Goal: Task Accomplishment & Management: Use online tool/utility

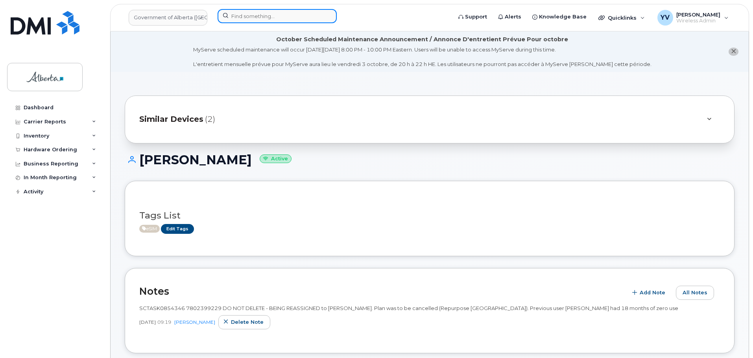
click at [241, 17] on input at bounding box center [276, 16] width 119 height 14
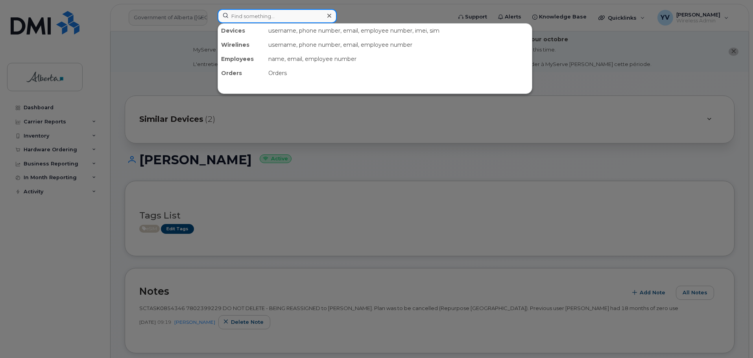
paste input "7808055295"
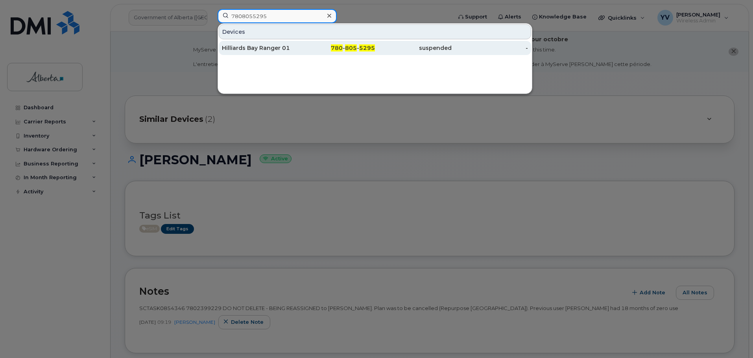
type input "7808055295"
click at [365, 46] on span "5295" at bounding box center [367, 47] width 16 height 7
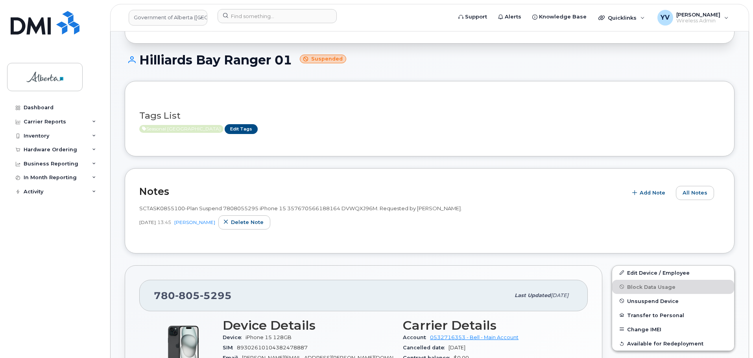
scroll to position [107, 0]
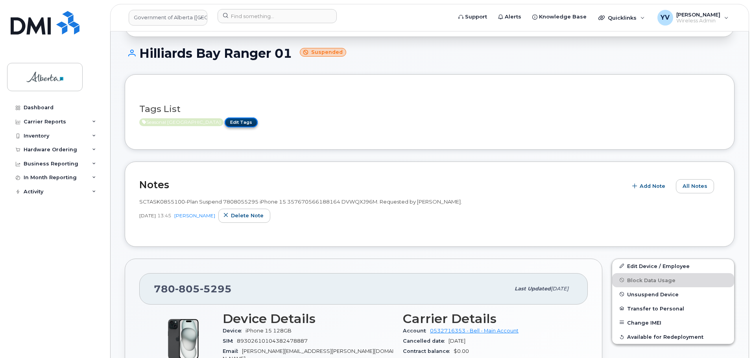
click at [225, 122] on link "Edit Tags" at bounding box center [241, 123] width 33 height 10
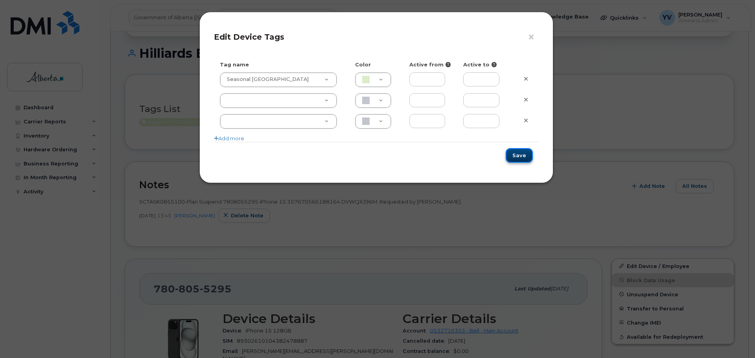
click at [514, 157] on button "Save" at bounding box center [519, 155] width 27 height 15
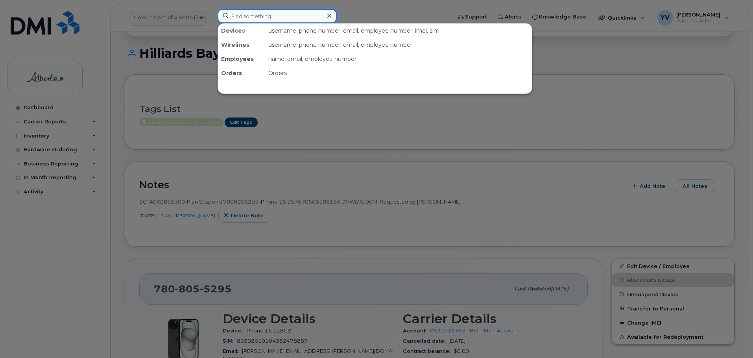
click at [242, 17] on input at bounding box center [276, 16] width 119 height 14
paste input "7805299982"
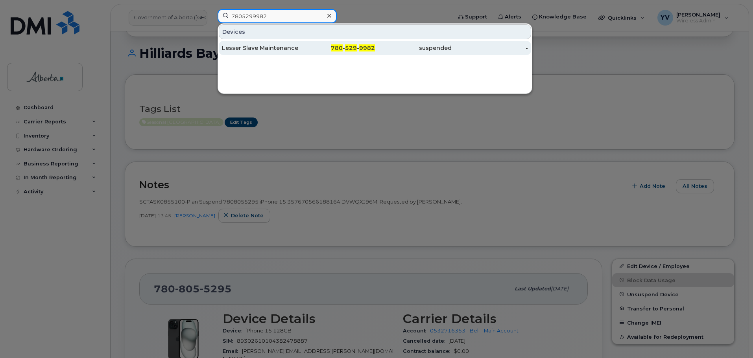
type input "7805299982"
click at [350, 44] on div "780 - 529 - 9982" at bounding box center [336, 48] width 77 height 14
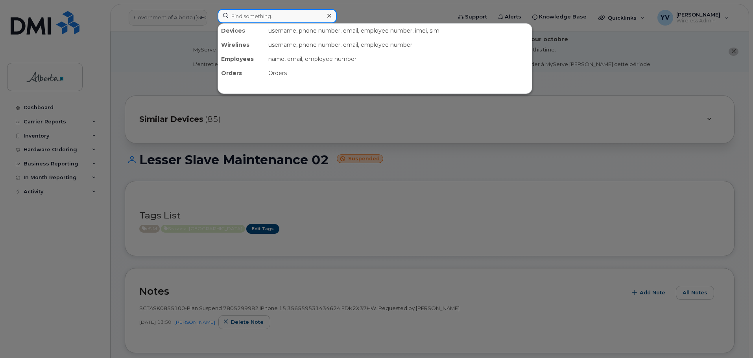
click at [249, 11] on input at bounding box center [276, 16] width 119 height 14
paste input "7805236216"
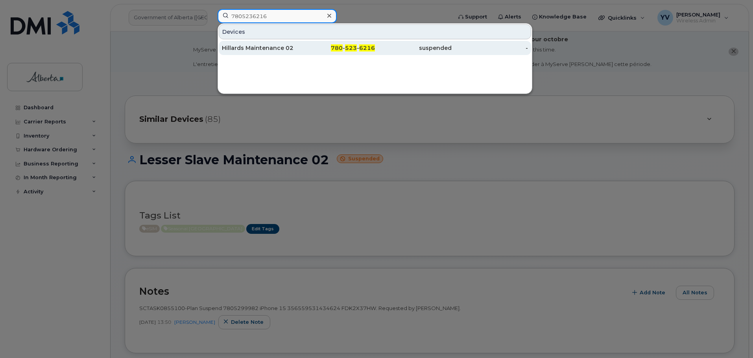
type input "7805236216"
click at [352, 50] on span "523" at bounding box center [351, 47] width 12 height 7
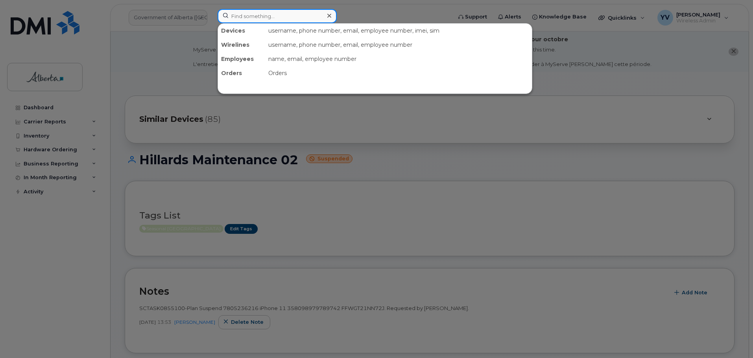
click at [234, 12] on input at bounding box center [276, 16] width 119 height 14
paste input "7805455798"
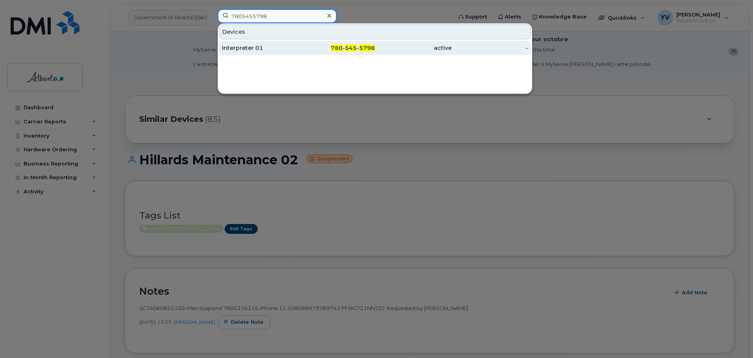
type input "7805455798"
click at [360, 48] on span "5798" at bounding box center [367, 47] width 16 height 7
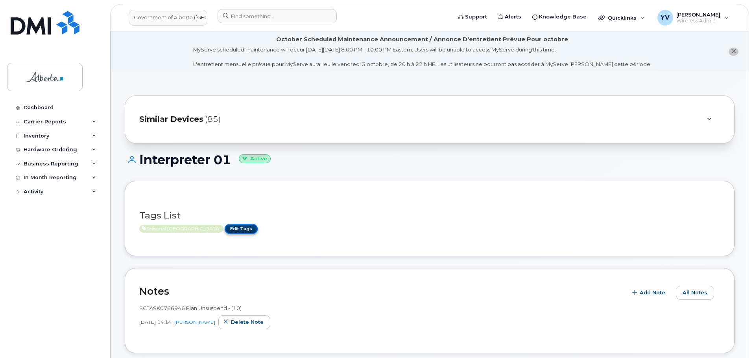
click at [225, 224] on link "Edit Tags" at bounding box center [241, 229] width 33 height 10
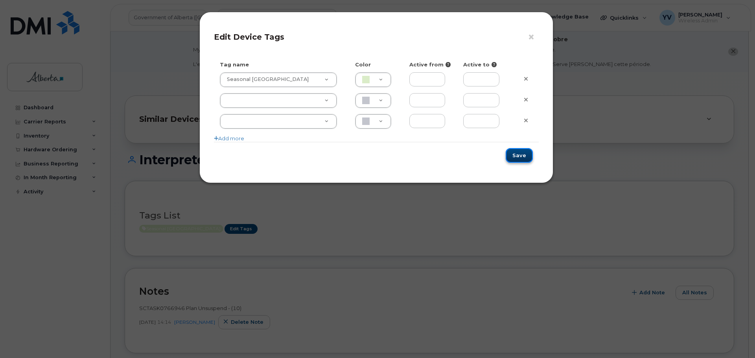
click at [519, 155] on button "Save" at bounding box center [519, 155] width 27 height 15
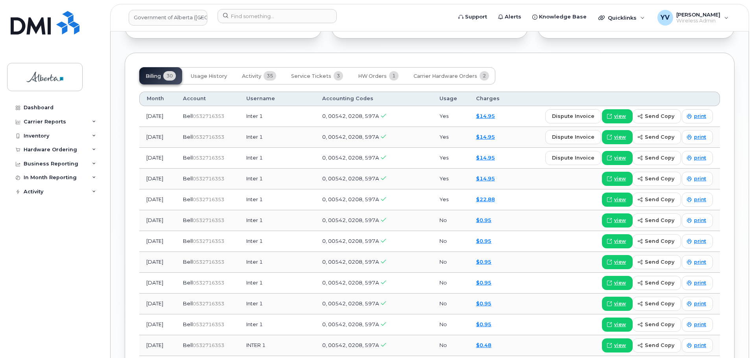
scroll to position [677, 0]
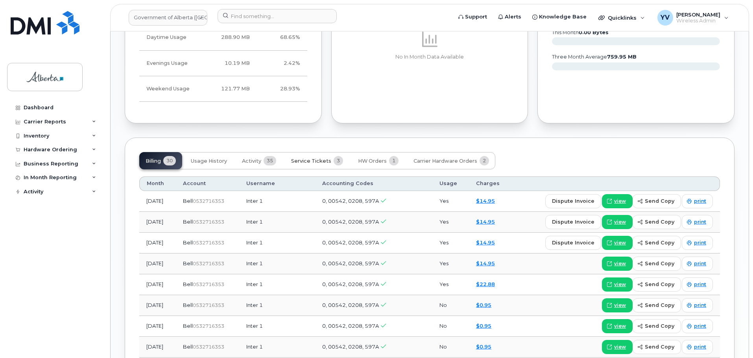
click at [313, 152] on button "Service Tickets 3" at bounding box center [317, 160] width 64 height 17
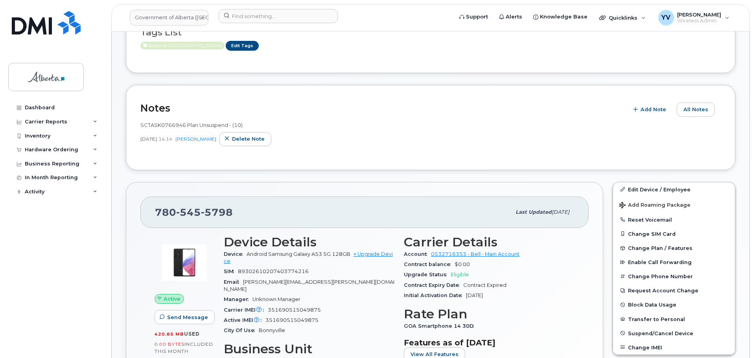
scroll to position [185, 0]
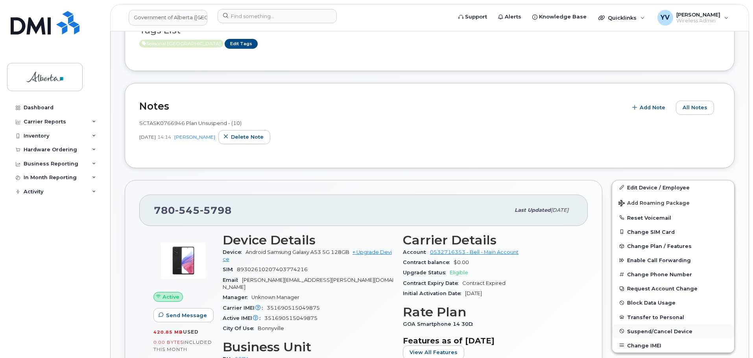
click at [649, 329] on span "Suspend/Cancel Device" at bounding box center [659, 331] width 65 height 6
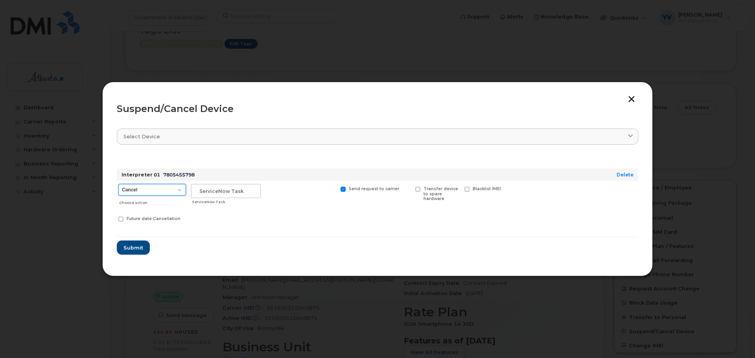
click at [178, 190] on select "Cancel Suspend - Extend Suspension Suspend - Reduced Rate Suspend - Lost Device…" at bounding box center [152, 190] width 68 height 12
select select "[object Object]"
click at [118, 184] on select "Cancel Suspend - Extend Suspension Suspend - Reduced Rate Suspend - Lost Device…" at bounding box center [152, 190] width 68 height 12
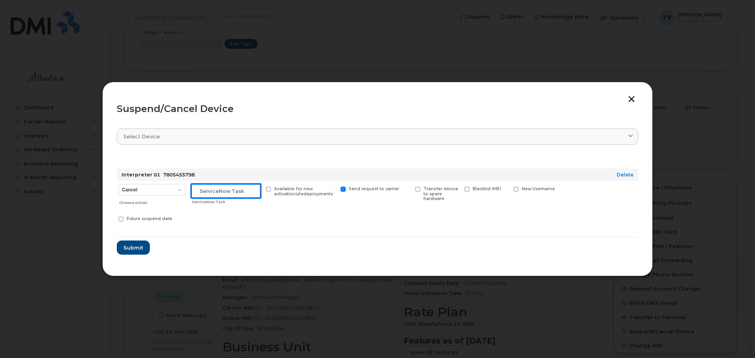
click at [201, 187] on input "text" at bounding box center [226, 191] width 70 height 14
paste input "SCTASK0855738 Suspend"
type input "SCTASK0855738 Suspend"
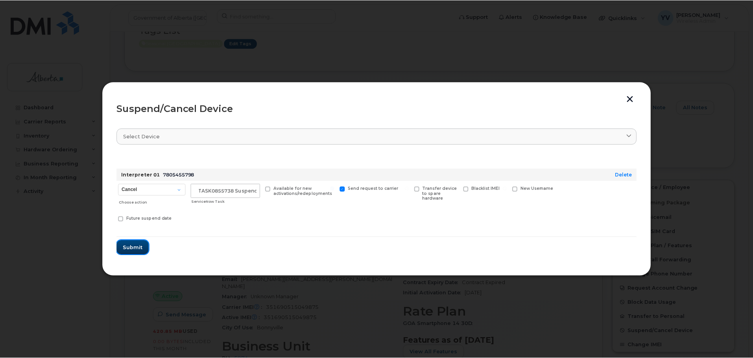
scroll to position [0, 0]
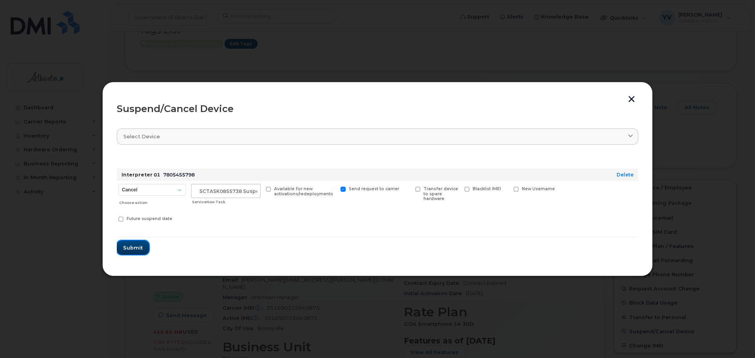
click at [134, 248] on span "Submit" at bounding box center [133, 247] width 20 height 7
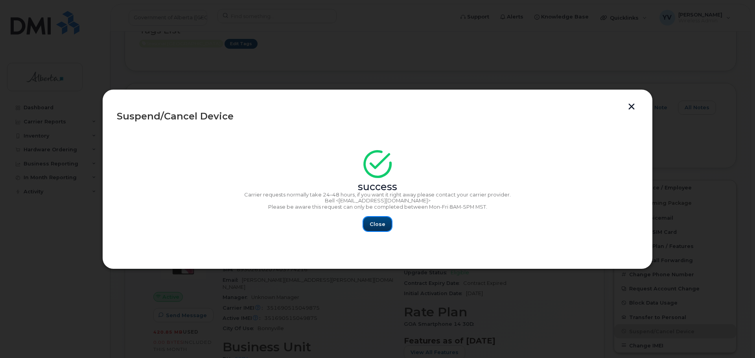
click at [370, 226] on button "Close" at bounding box center [377, 224] width 28 height 14
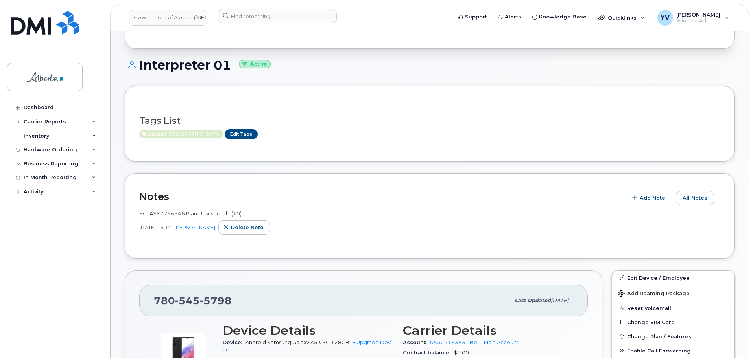
scroll to position [92, 0]
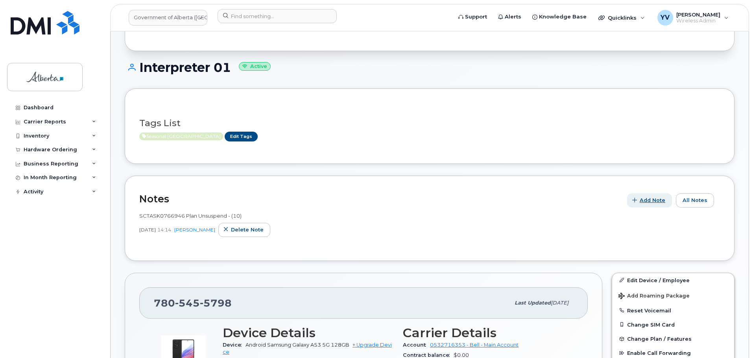
click at [652, 198] on span "Add Note" at bounding box center [652, 200] width 26 height 7
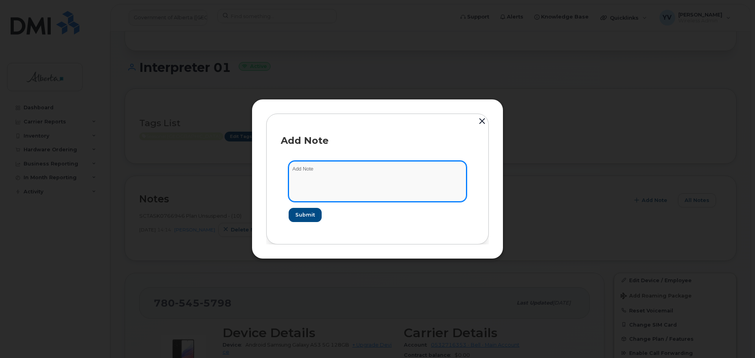
click at [308, 166] on textarea at bounding box center [378, 181] width 178 height 40
paste textarea "SCTASK0855738 Suspend - (8)"
type textarea "SCTASK0855738 Suspend - (8)"
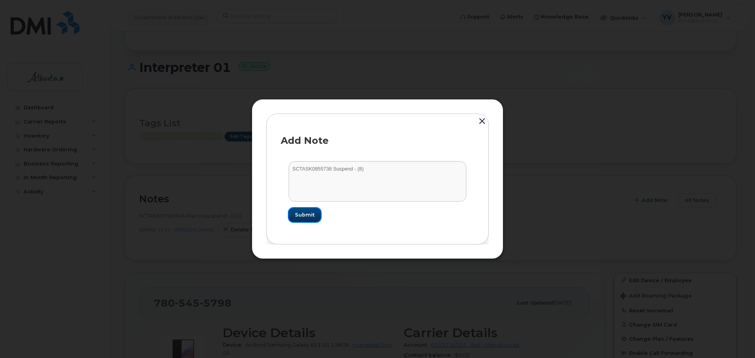
click at [302, 212] on span "Submit" at bounding box center [305, 214] width 20 height 7
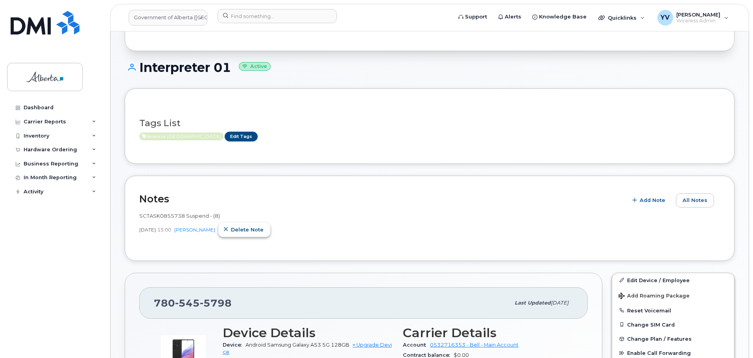
click at [233, 226] on span "Delete note" at bounding box center [247, 229] width 33 height 7
click at [644, 197] on span "Add Note" at bounding box center [652, 200] width 26 height 7
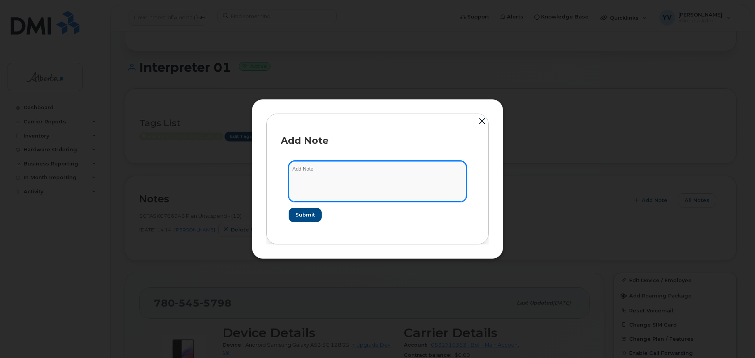
click at [318, 171] on textarea at bounding box center [378, 181] width 178 height 40
paste textarea "SCTASK0855738 Plan Suspend - (8)"
type textarea "SCTASK0855738 Plan Suspend - (8)"
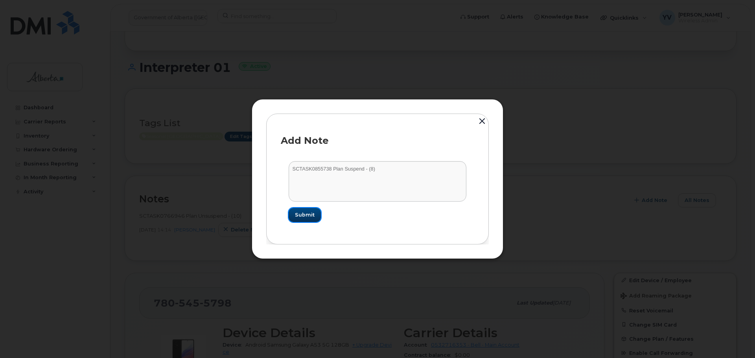
click at [303, 216] on span "Submit" at bounding box center [305, 214] width 20 height 7
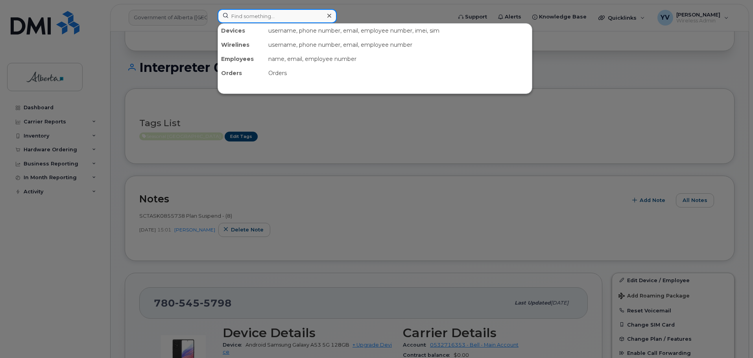
click at [236, 15] on input at bounding box center [276, 16] width 119 height 14
paste input "7805455742"
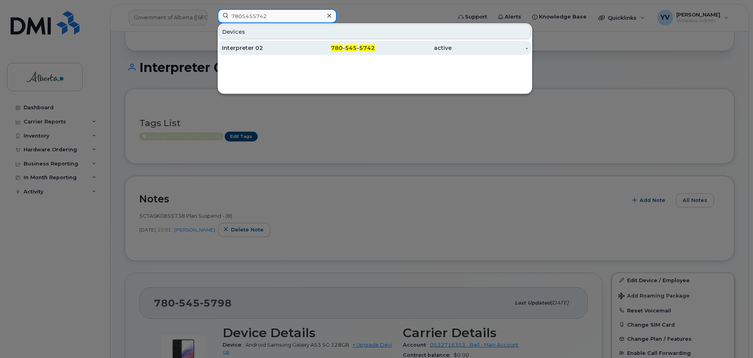
type input "7805455742"
click at [358, 48] on div "780 - 545 - 5742" at bounding box center [336, 48] width 77 height 8
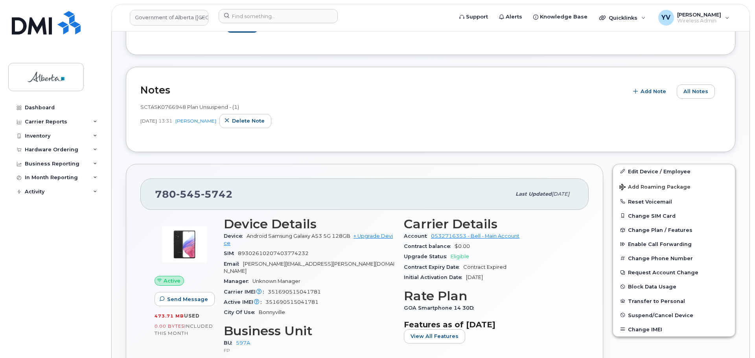
scroll to position [202, 0]
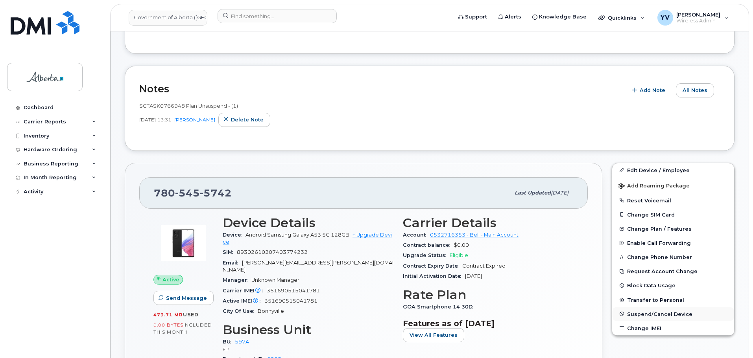
click at [664, 312] on span "Suspend/Cancel Device" at bounding box center [659, 314] width 65 height 6
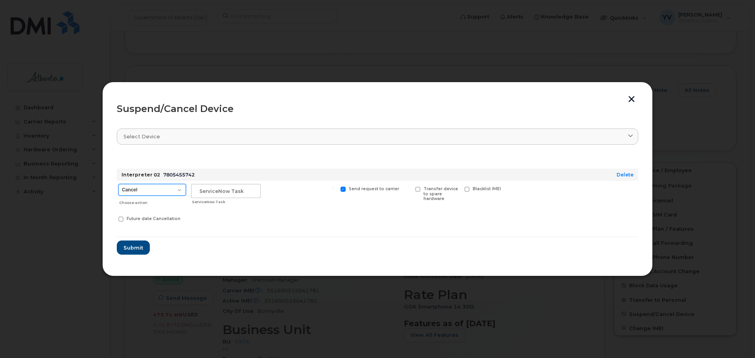
click at [179, 189] on select "Cancel Suspend - Extend Suspension Suspend - Reduced Rate Suspend - Lost Device…" at bounding box center [152, 190] width 68 height 12
select select "[object Object]"
click at [118, 184] on select "Cancel Suspend - Extend Suspension Suspend - Reduced Rate Suspend - Lost Device…" at bounding box center [152, 190] width 68 height 12
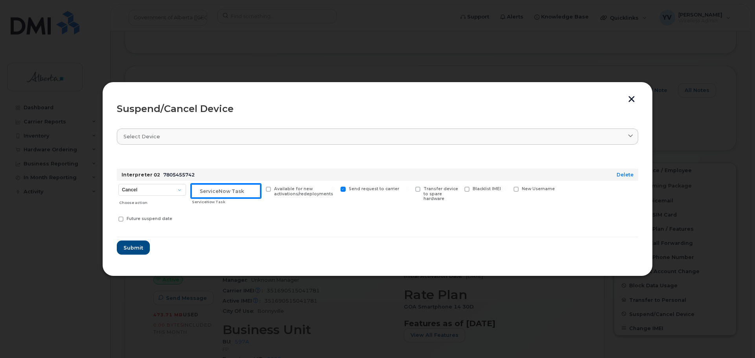
click at [202, 194] on input "text" at bounding box center [226, 191] width 70 height 14
paste input "SCTASK0855738 Suspend"
type input "SCTASK0855738 Suspend"
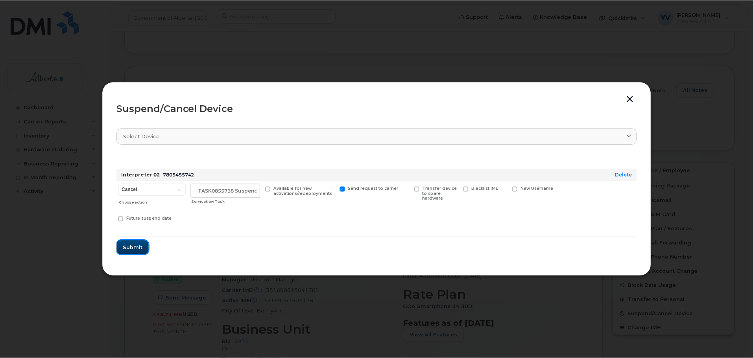
scroll to position [0, 0]
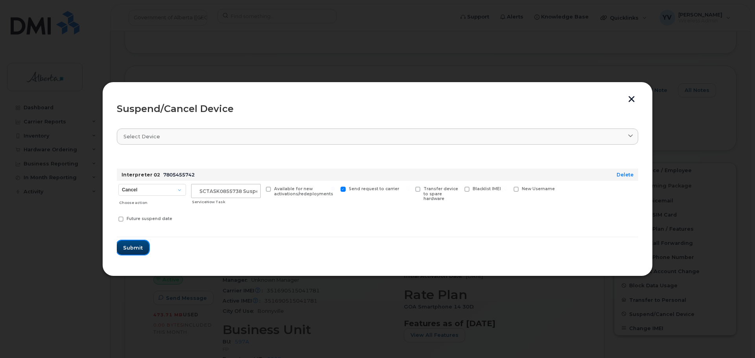
click at [130, 246] on span "Submit" at bounding box center [133, 247] width 20 height 7
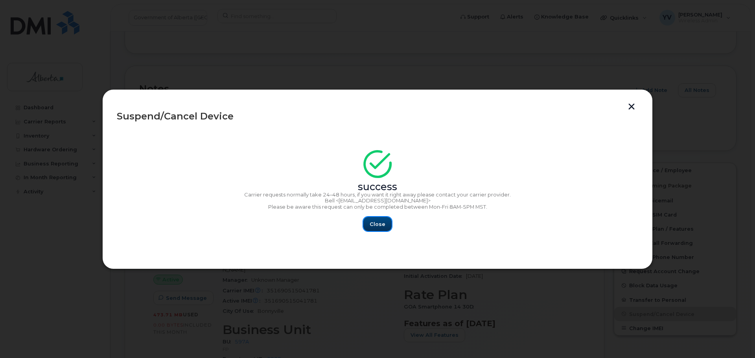
click at [376, 221] on span "Close" at bounding box center [378, 224] width 16 height 7
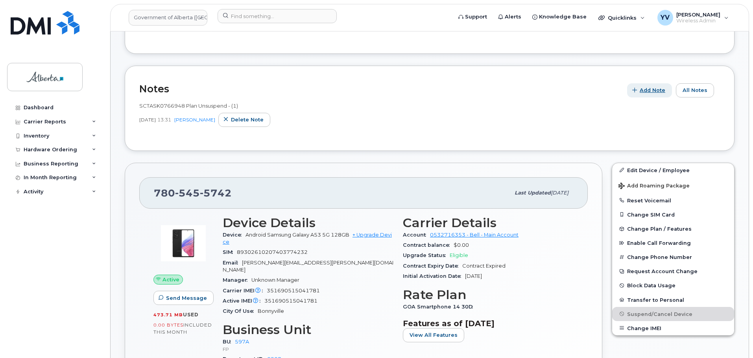
click at [656, 86] on button "Add Note" at bounding box center [649, 90] width 45 height 14
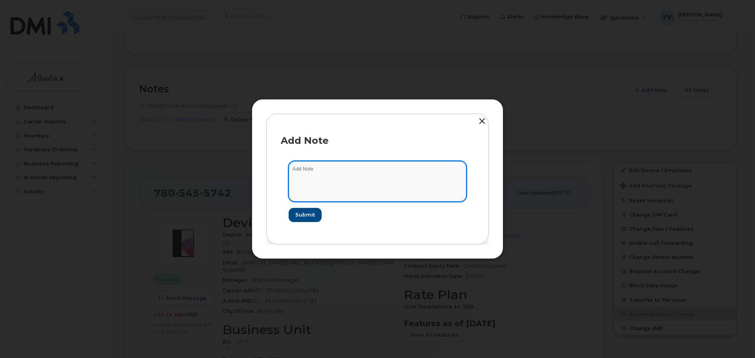
click at [322, 164] on textarea at bounding box center [378, 181] width 178 height 40
paste textarea "SCTASK0855738 Plan Suspend - (8)"
type textarea "SCTASK0855738 Plan Suspend - (8)"
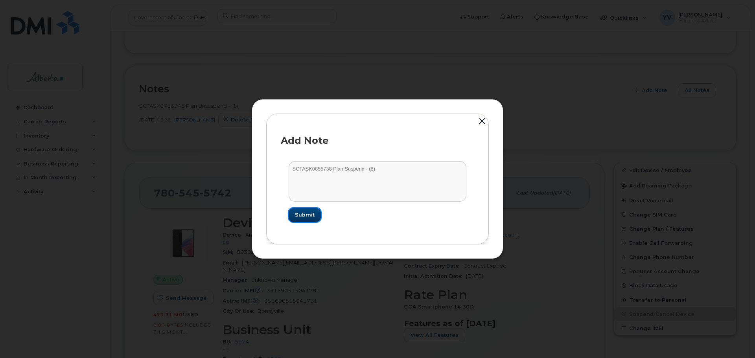
click at [311, 216] on span "Submit" at bounding box center [305, 214] width 20 height 7
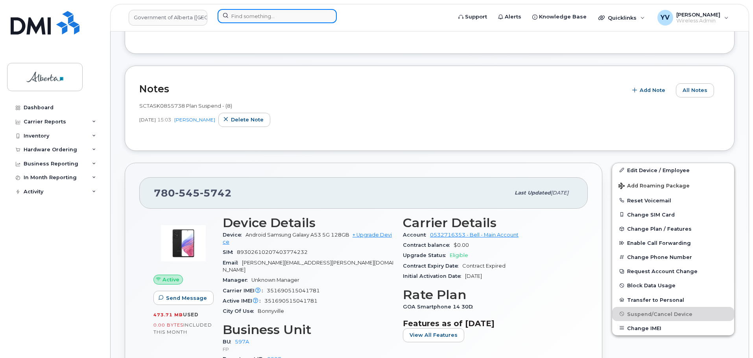
click at [237, 11] on input at bounding box center [276, 16] width 119 height 14
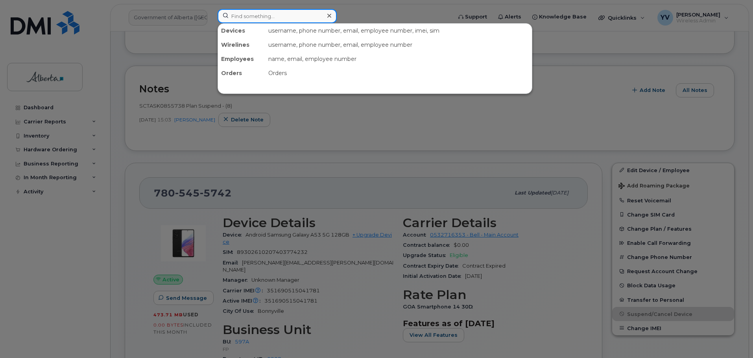
paste input "7808491007"
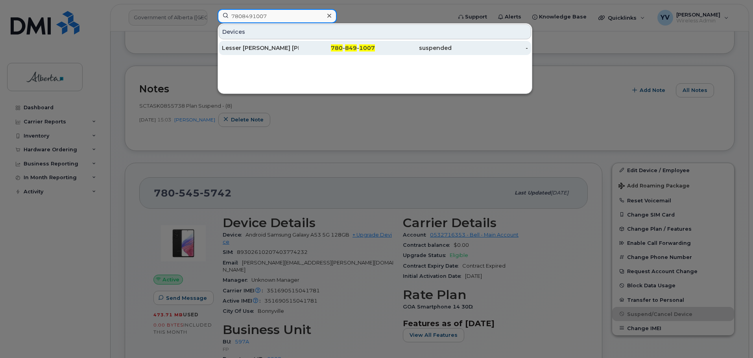
type input "7808491007"
click at [357, 48] on div "780 - 849 - 1007" at bounding box center [336, 48] width 77 height 8
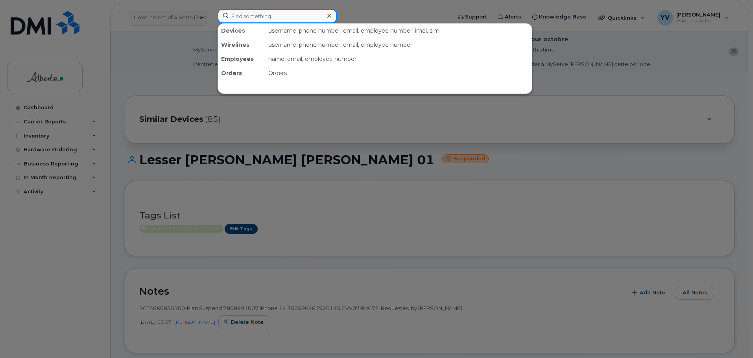
click at [242, 15] on input at bounding box center [276, 16] width 119 height 14
paste input "7808054062"
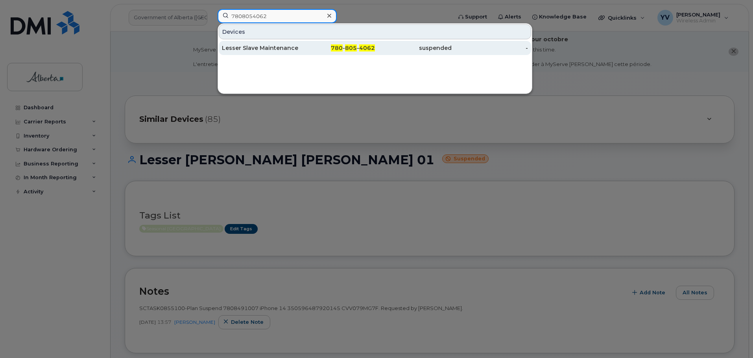
type input "7808054062"
click at [344, 46] on div "780 - 805 - 4062" at bounding box center [336, 48] width 77 height 8
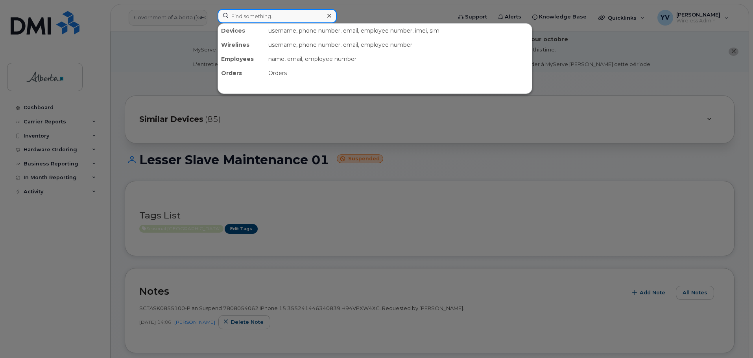
click at [242, 11] on input at bounding box center [276, 16] width 119 height 14
paste input "5873434684"
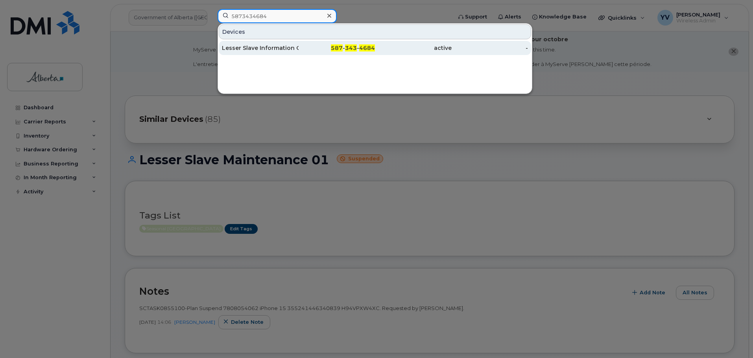
type input "5873434684"
click at [341, 49] on span "587" at bounding box center [337, 47] width 12 height 7
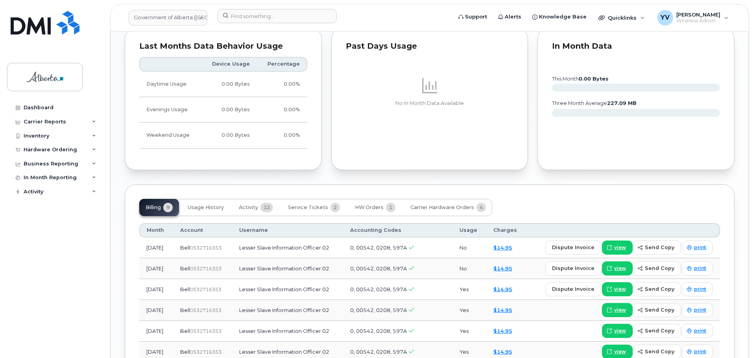
scroll to position [698, 0]
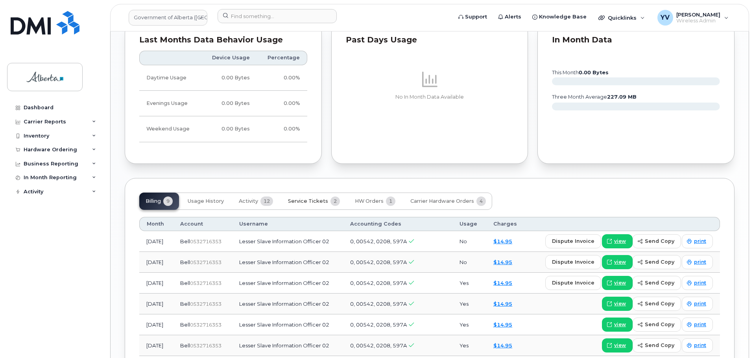
click at [317, 193] on button "Service Tickets 2" at bounding box center [314, 201] width 64 height 17
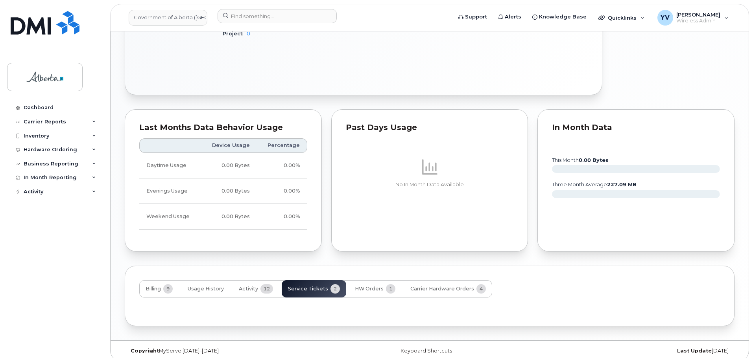
scroll to position [659, 0]
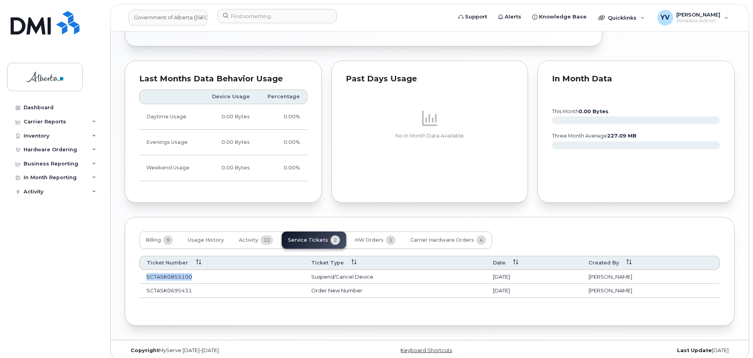
drag, startPoint x: 196, startPoint y: 271, endPoint x: 143, endPoint y: 273, distance: 52.7
click at [143, 273] on td "SCTASK0855100" at bounding box center [221, 277] width 165 height 14
copy td "SCTASK0855100"
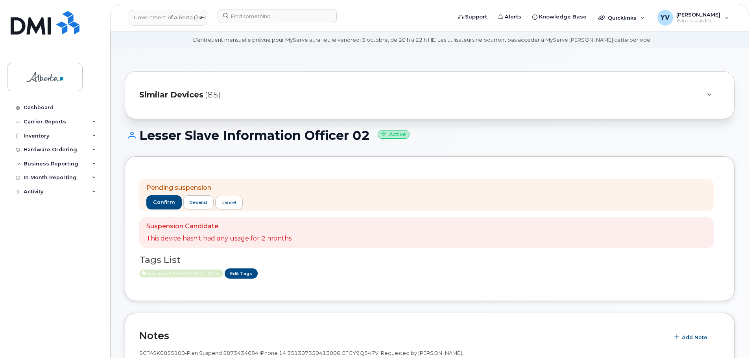
scroll to position [117, 0]
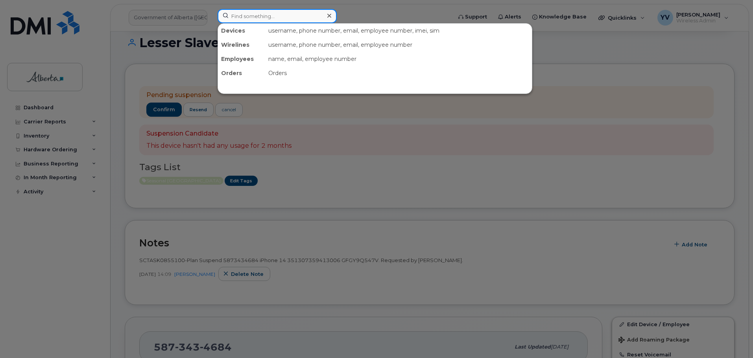
click at [243, 15] on input at bounding box center [276, 16] width 119 height 14
paste input "4036098783"
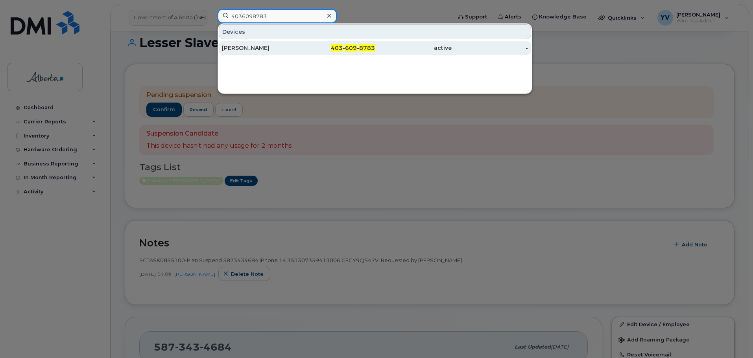
type input "4036098783"
click at [351, 46] on span "609" at bounding box center [351, 47] width 12 height 7
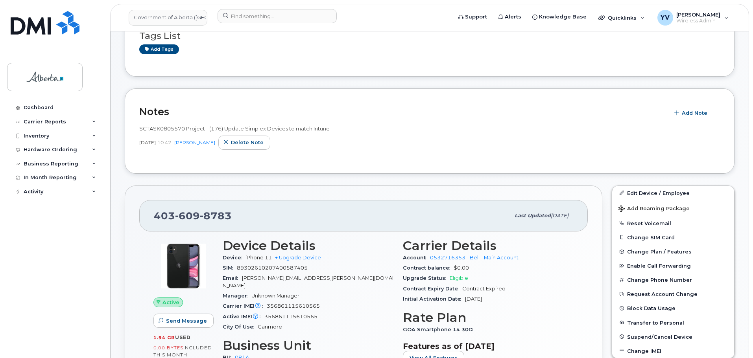
scroll to position [148, 0]
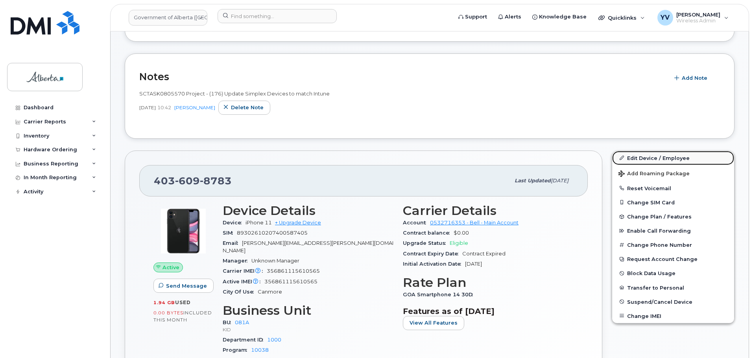
click at [645, 156] on link "Edit Device / Employee" at bounding box center [673, 158] width 122 height 14
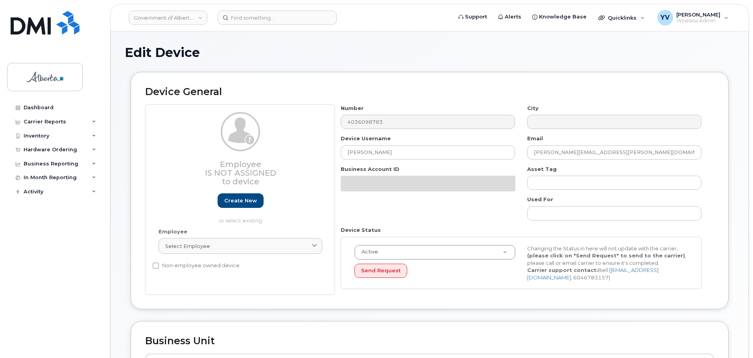
select select "4749741"
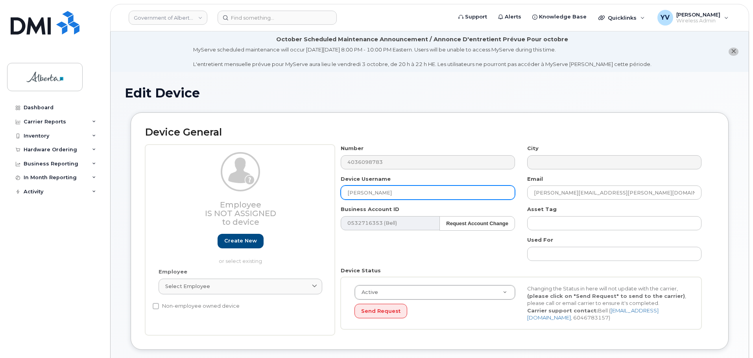
drag, startPoint x: 390, startPoint y: 193, endPoint x: 327, endPoint y: 194, distance: 62.5
click at [327, 194] on div "Employee Is not assigned to device Create new or select existing Employee Selec…" at bounding box center [429, 240] width 569 height 191
paste input "Ryan Challinor"
type input "Ryan Challinor"
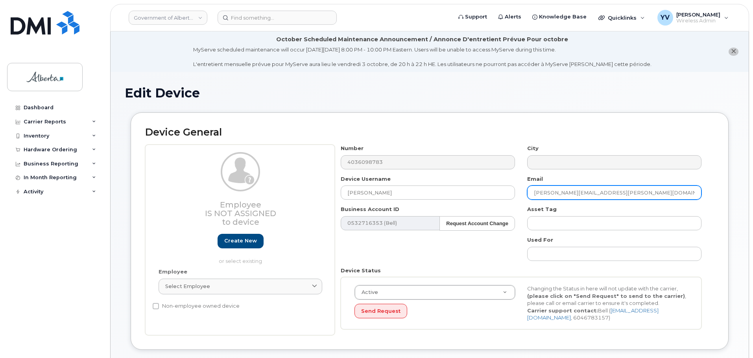
drag, startPoint x: 602, startPoint y: 193, endPoint x: 516, endPoint y: 201, distance: 85.7
click at [516, 201] on div "Number 4036098783 City Device Username Ryan Challinor Email julia.millen@gov.ab…" at bounding box center [521, 240] width 373 height 191
paste input "Ryan.Challinor"
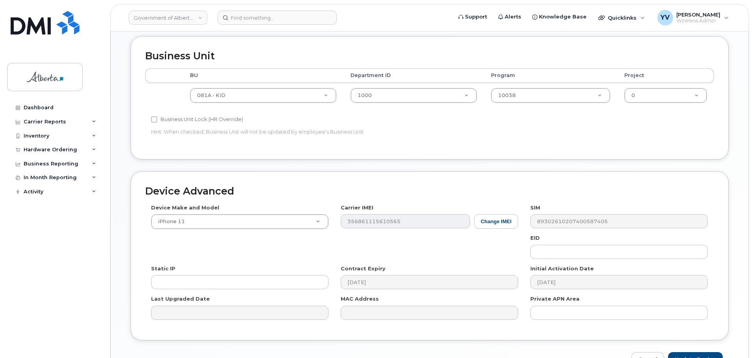
scroll to position [374, 0]
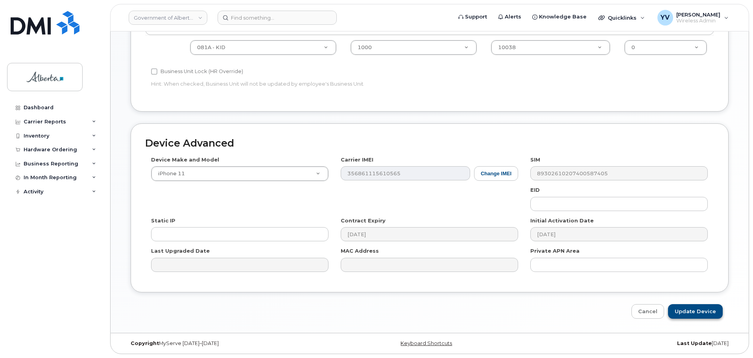
type input "Ryan.Challinor@gov.ab.ca"
click at [699, 305] on input "Update Device" at bounding box center [695, 311] width 55 height 15
type input "Saving..."
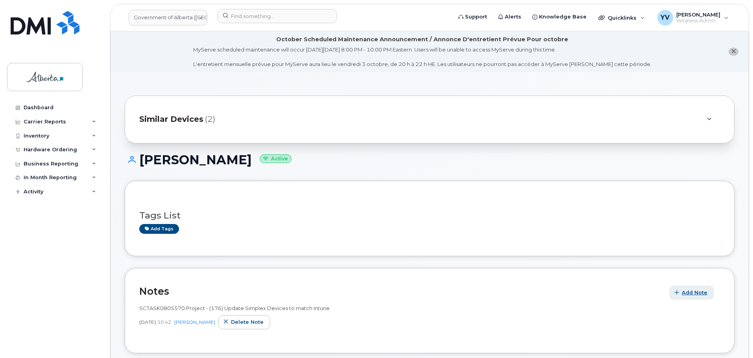
click at [694, 291] on span "Add Note" at bounding box center [694, 292] width 26 height 7
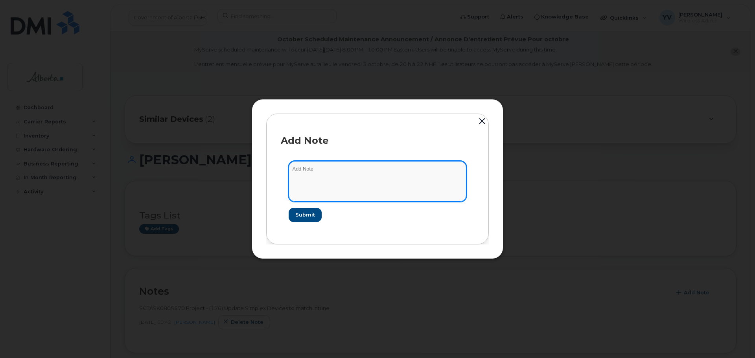
click at [290, 169] on textarea at bounding box center [378, 181] width 178 height 40
paste textarea "SCTASK0855566"
paste textarea "Device Plan Reassign - (1)"
type textarea "SCTASK0855566 Device Plan Reassign - (1)"
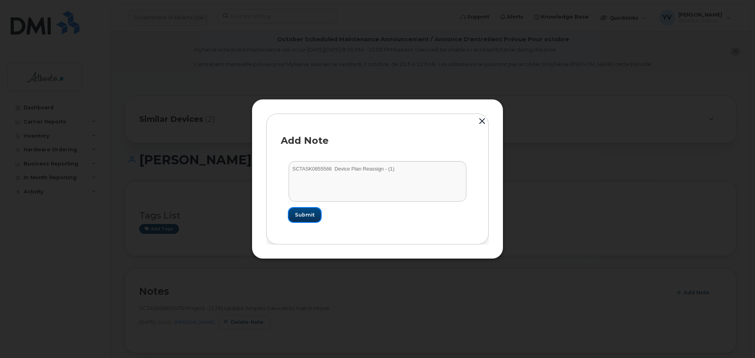
click at [301, 210] on button "Submit" at bounding box center [305, 215] width 32 height 14
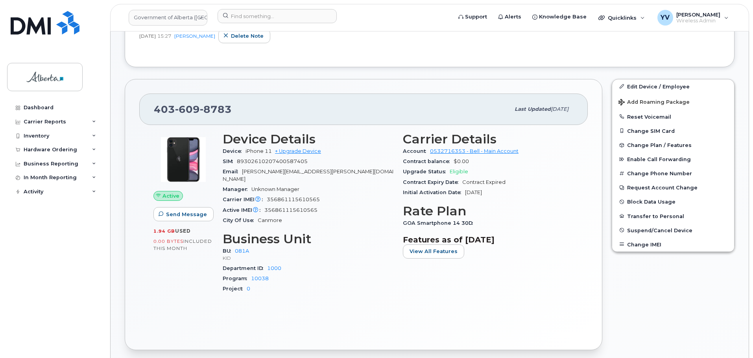
scroll to position [112, 0]
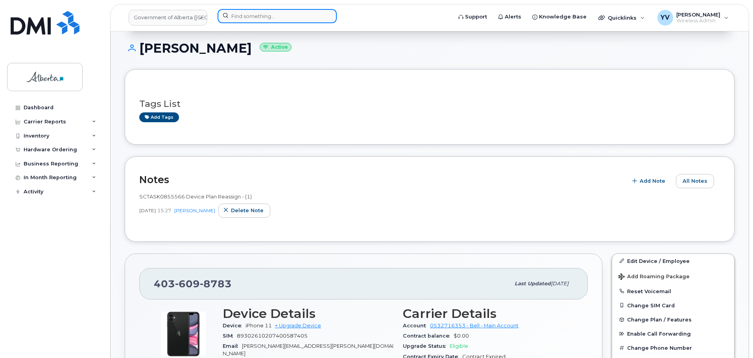
click at [237, 11] on input at bounding box center [276, 16] width 119 height 14
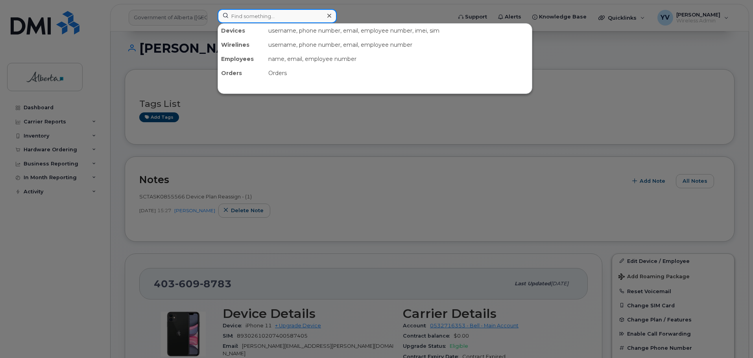
paste input "8257341121"
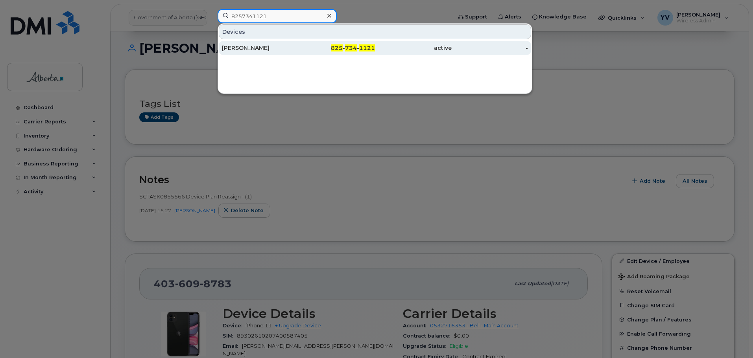
type input "8257341121"
click at [353, 45] on span "734" at bounding box center [351, 47] width 12 height 7
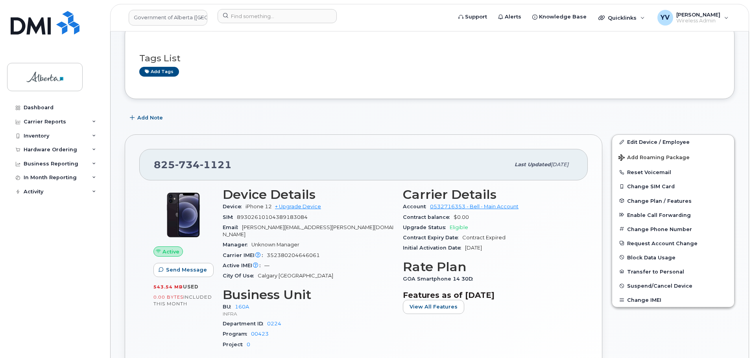
scroll to position [159, 0]
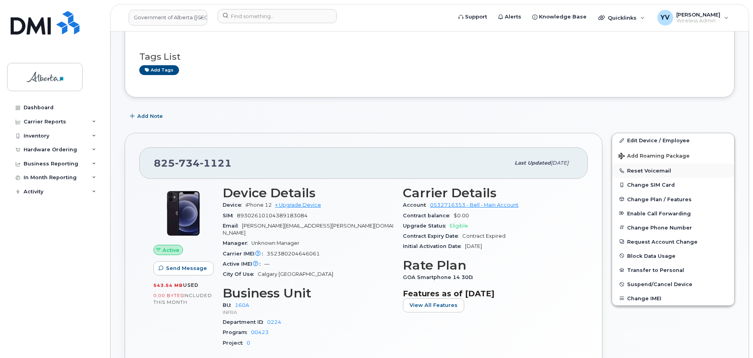
click at [655, 171] on button "Reset Voicemail" at bounding box center [673, 171] width 122 height 14
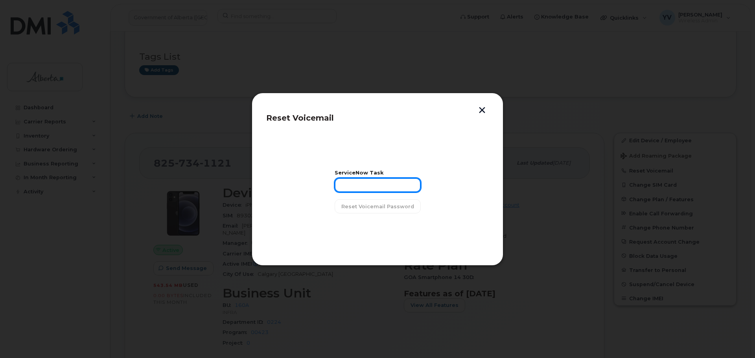
click at [340, 184] on input "text" at bounding box center [378, 185] width 86 height 14
paste input "SCTASK0856553"
type input "SCTASK0856553"
click at [374, 202] on button "Reset Voicemail Password" at bounding box center [378, 206] width 86 height 14
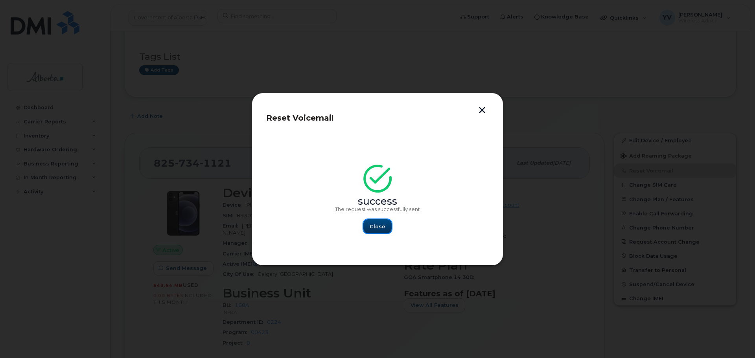
click at [374, 225] on span "Close" at bounding box center [378, 226] width 16 height 7
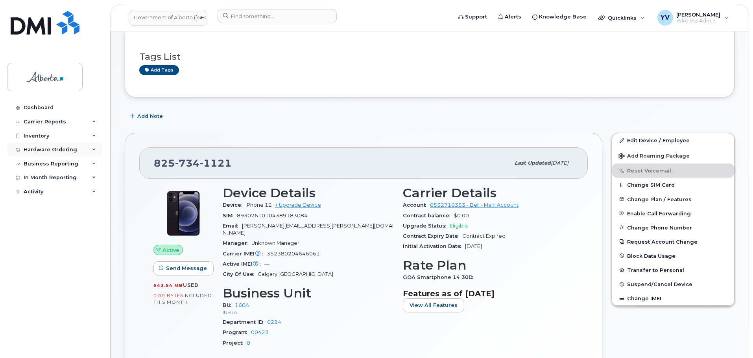
click at [36, 145] on div "Hardware Ordering" at bounding box center [54, 150] width 95 height 14
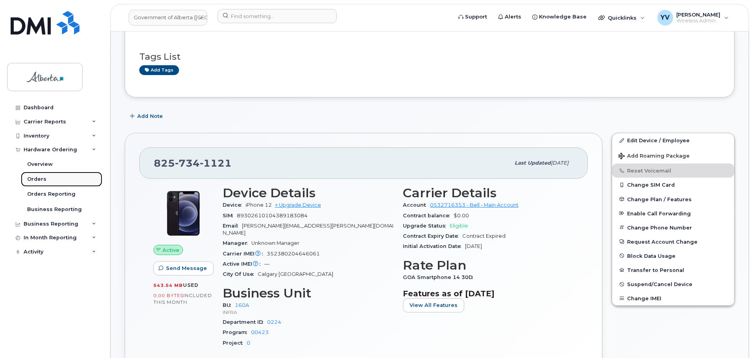
click at [37, 178] on div "Orders" at bounding box center [36, 179] width 19 height 7
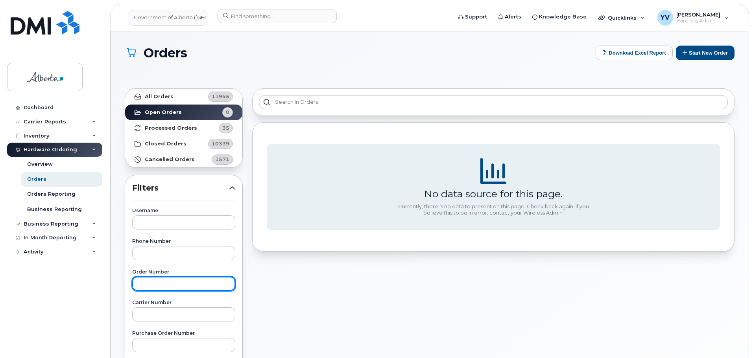
click at [151, 287] on input "text" at bounding box center [183, 284] width 103 height 14
paste input "300746"
type input "300746"
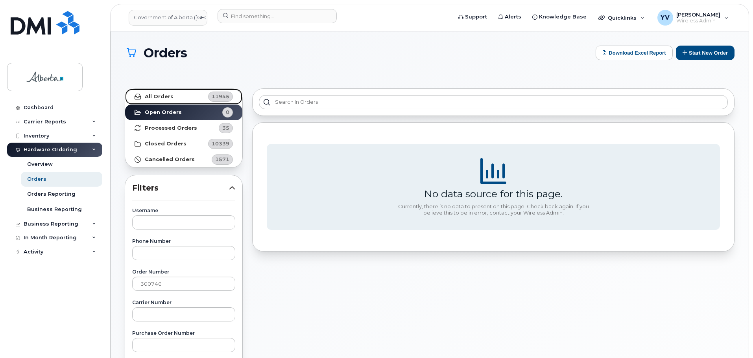
click at [153, 93] on link "All Orders 11945" at bounding box center [183, 97] width 117 height 16
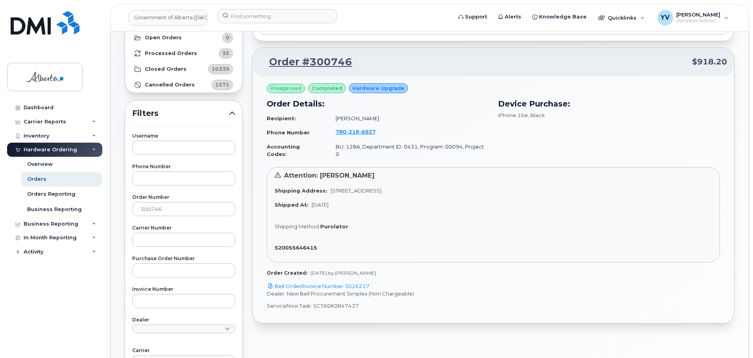
scroll to position [77, 0]
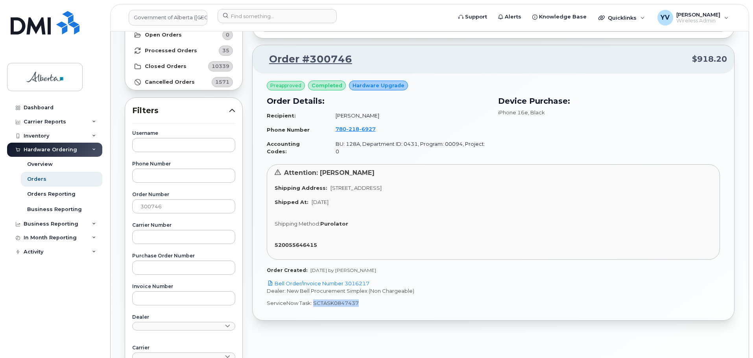
drag, startPoint x: 363, startPoint y: 294, endPoint x: 313, endPoint y: 298, distance: 50.5
click at [313, 300] on p "ServiceNow Task: SCTASK0847437" at bounding box center [493, 303] width 453 height 7
copy p "SCTASK0847437"
click at [360, 280] on link "Bell Order/Invoice Number 3016217" at bounding box center [318, 283] width 103 height 6
copy p "SCTASK0847437"
